Goal: Task Accomplishment & Management: Use online tool/utility

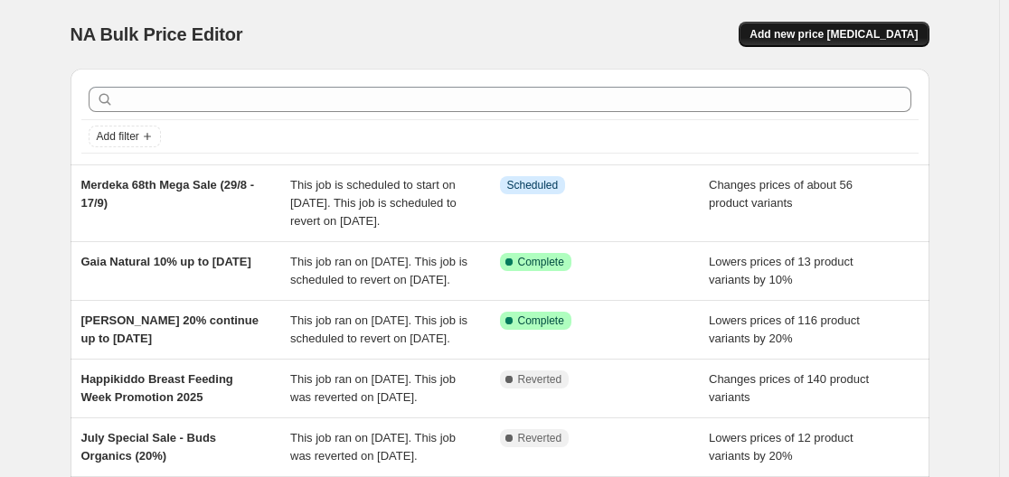
click at [874, 35] on span "Add new price [MEDICAL_DATA]" at bounding box center [833, 34] width 168 height 14
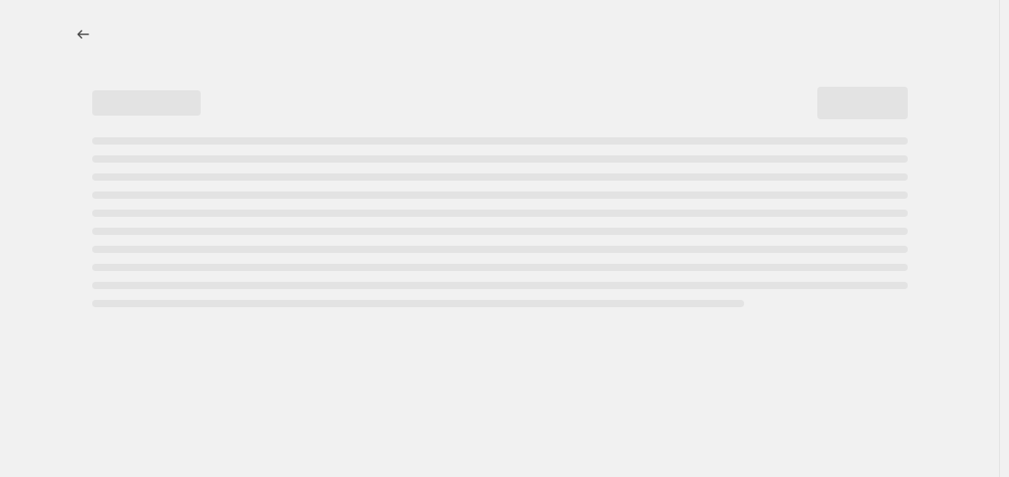
select select "percentage"
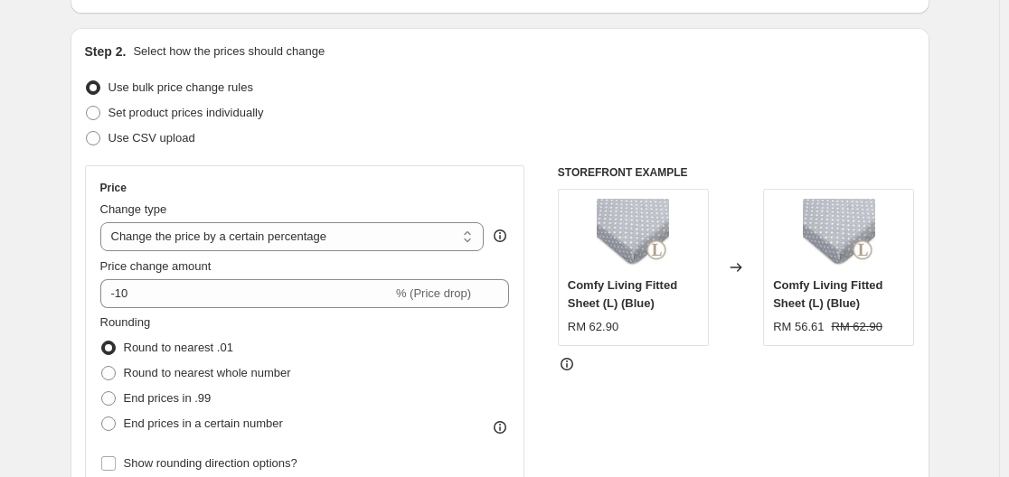
scroll to position [181, 0]
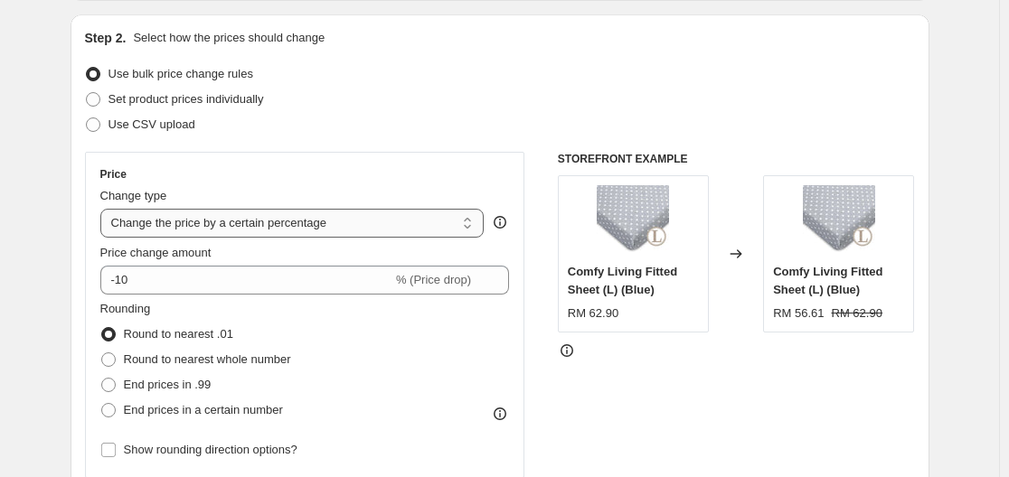
click at [413, 218] on select "Change the price to a certain amount Change the price by a certain amount Chang…" at bounding box center [292, 223] width 384 height 29
click at [467, 136] on div "Use CSV upload" at bounding box center [500, 124] width 830 height 25
click at [329, 264] on div "Price change amount -10 % (Price drop)" at bounding box center [304, 269] width 409 height 51
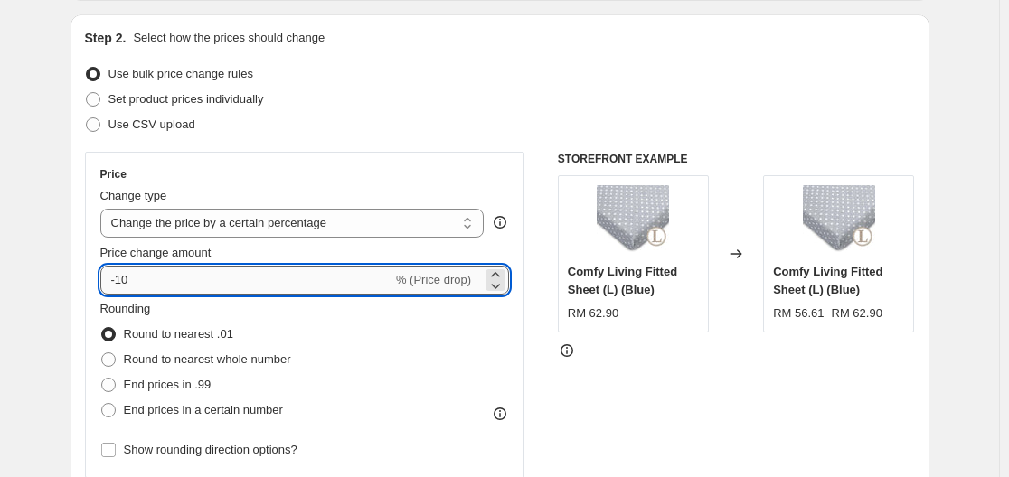
click at [335, 286] on input "-10" at bounding box center [246, 280] width 292 height 29
type input "-1"
click at [335, 286] on input "-68" at bounding box center [246, 280] width 292 height 29
type input "-68"
click at [357, 343] on div "Rounding Round to nearest .01 Round to nearest whole number End prices in .99 E…" at bounding box center [304, 361] width 409 height 123
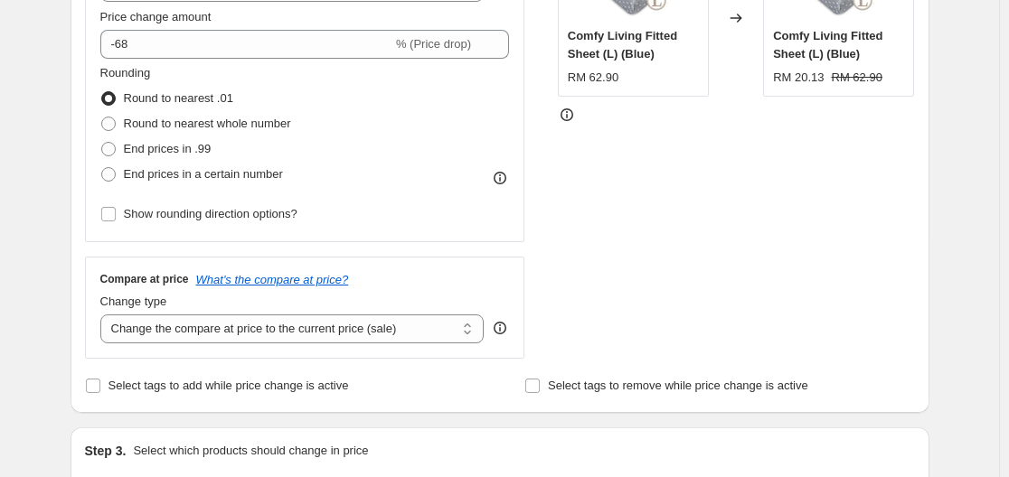
scroll to position [633, 0]
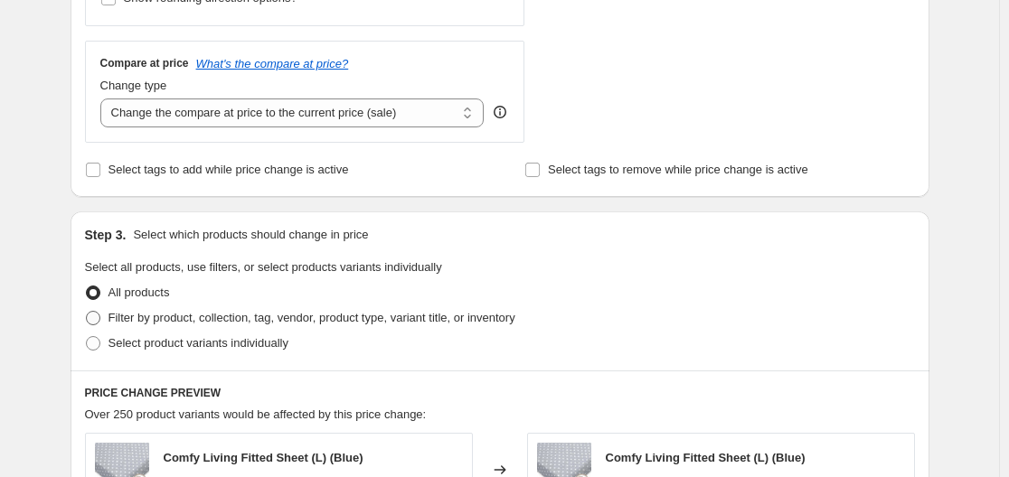
click at [337, 323] on span "Filter by product, collection, tag, vendor, product type, variant title, or inv…" at bounding box center [311, 318] width 407 height 14
click at [87, 312] on input "Filter by product, collection, tag, vendor, product type, variant title, or inv…" at bounding box center [86, 311] width 1 height 1
radio input "true"
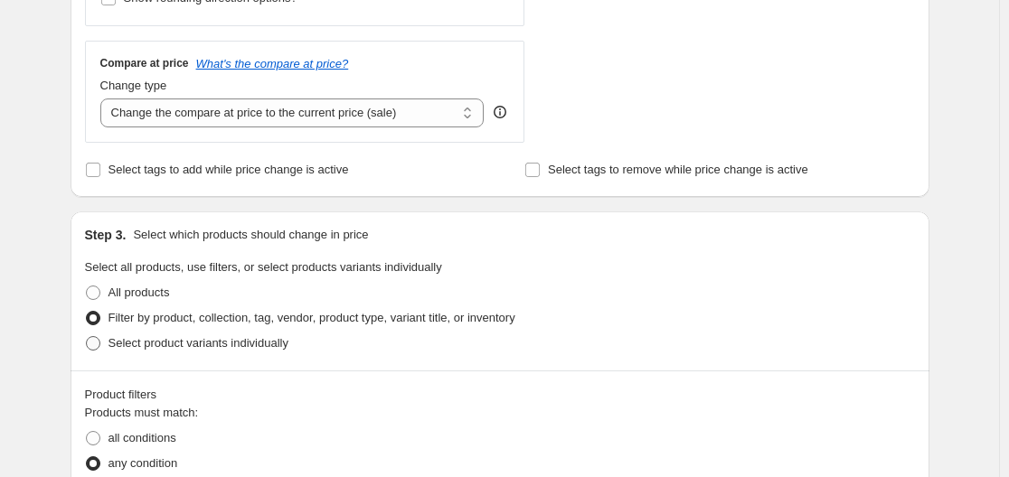
click at [276, 352] on span "Select product variants individually" at bounding box center [198, 343] width 180 height 18
click at [87, 337] on input "Select product variants individually" at bounding box center [86, 336] width 1 height 1
radio input "true"
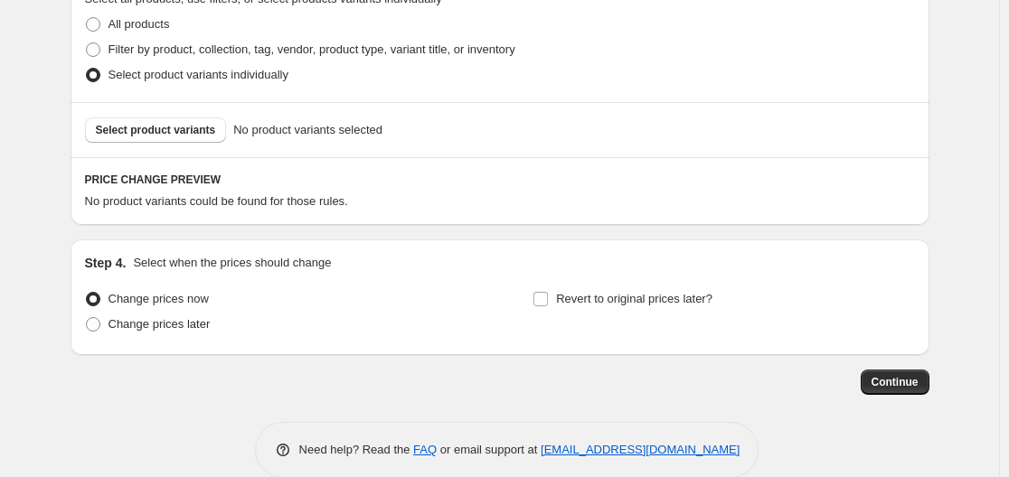
scroll to position [904, 0]
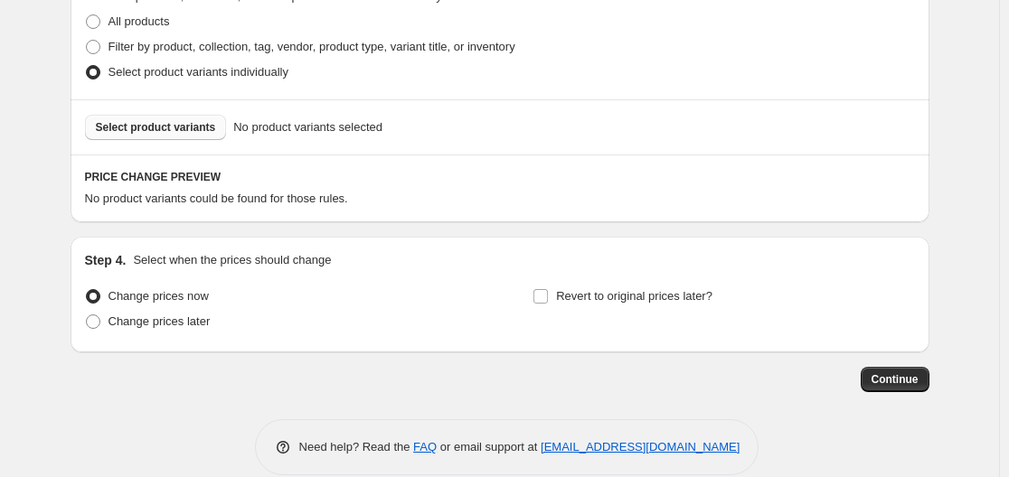
click at [158, 139] on button "Select product variants" at bounding box center [156, 127] width 142 height 25
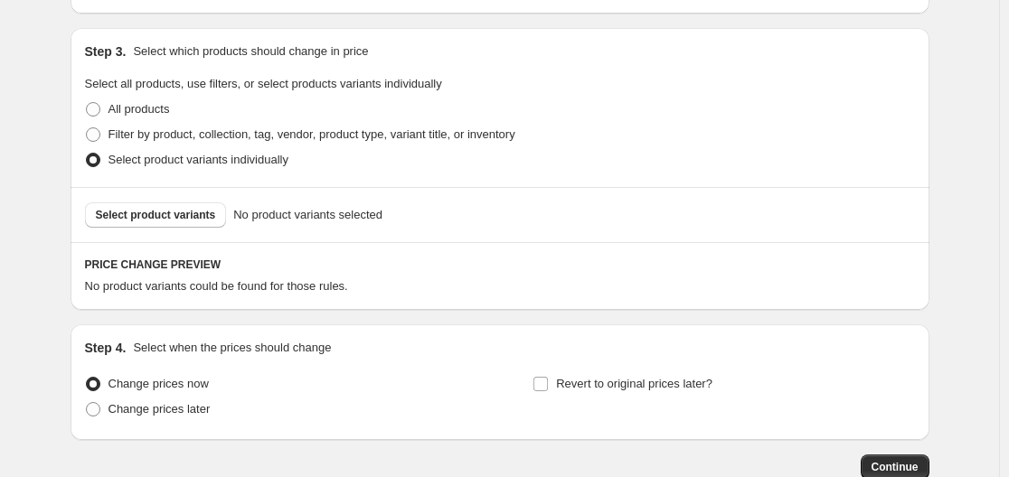
scroll to position [723, 0]
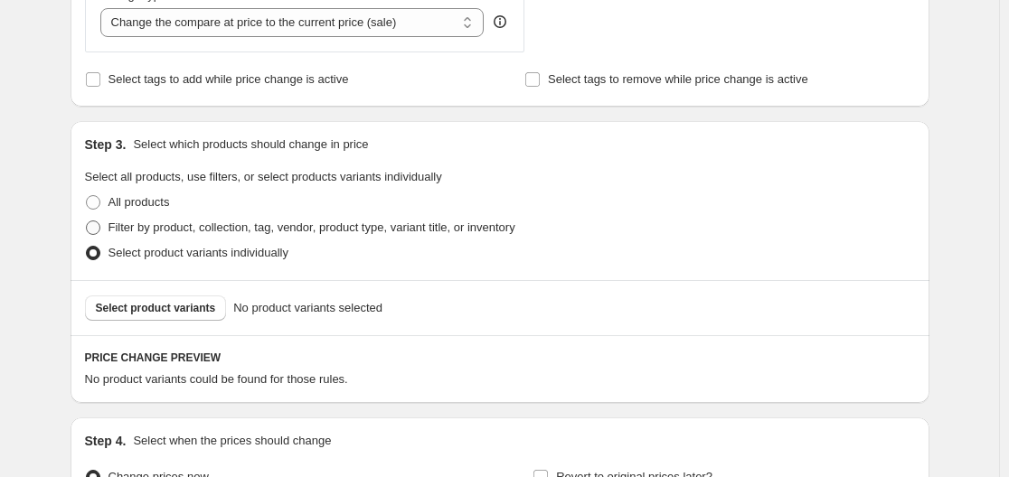
click at [204, 224] on span "Filter by product, collection, tag, vendor, product type, variant title, or inv…" at bounding box center [311, 228] width 407 height 14
click at [87, 221] on input "Filter by product, collection, tag, vendor, product type, variant title, or inv…" at bounding box center [86, 221] width 1 height 1
radio input "true"
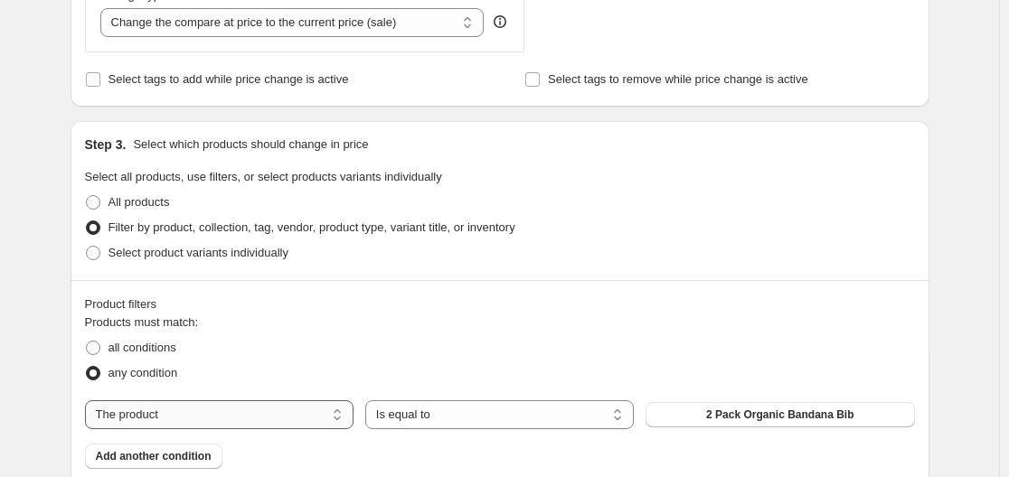
click at [272, 408] on select "The product The product's collection The product's tag The product's vendor The…" at bounding box center [219, 414] width 268 height 29
select select "collection"
click at [698, 410] on span "13th Anniversary Sale 2025 [Stokke Special]" at bounding box center [779, 415] width 227 height 14
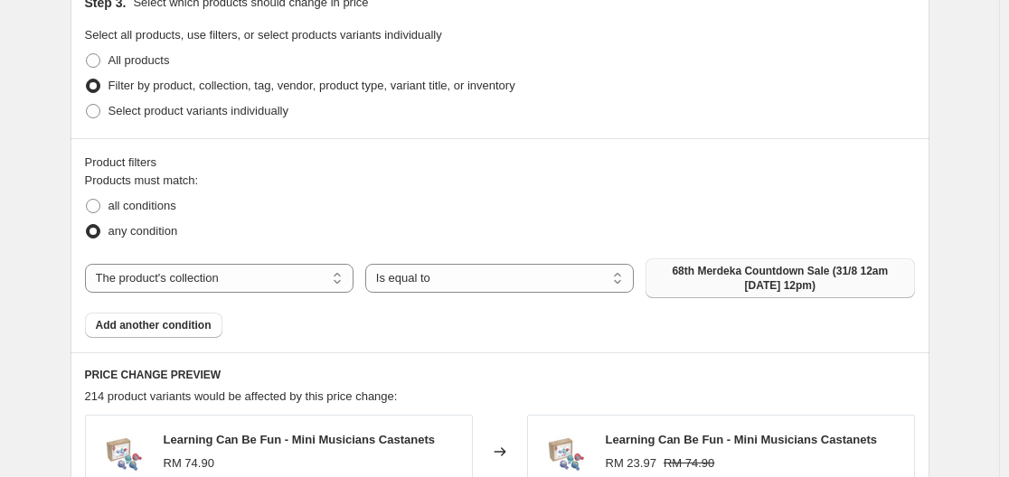
scroll to position [1085, 0]
